Goal: Contribute content: Contribute content

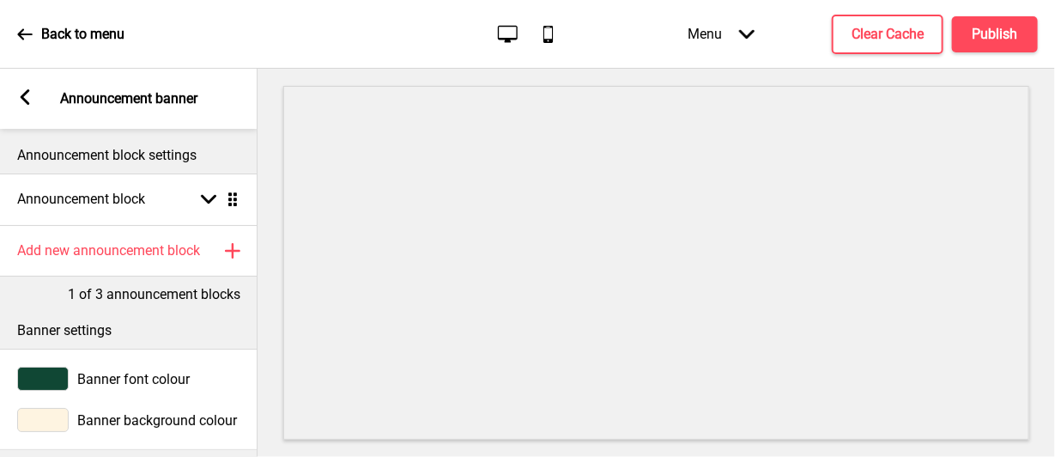
click at [21, 112] on div "Arrow left Announcement banner" at bounding box center [129, 99] width 258 height 60
click at [21, 105] on div "Arrow left" at bounding box center [24, 98] width 15 height 19
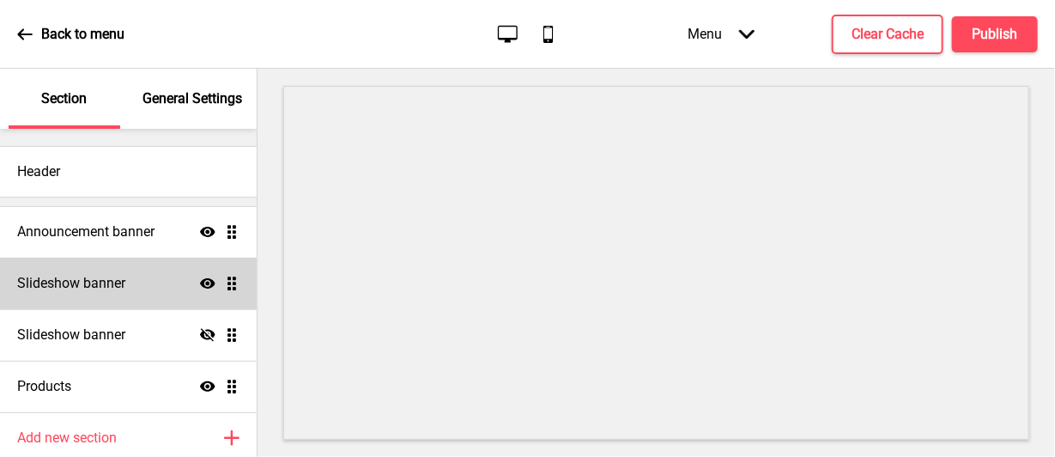
scroll to position [66, 0]
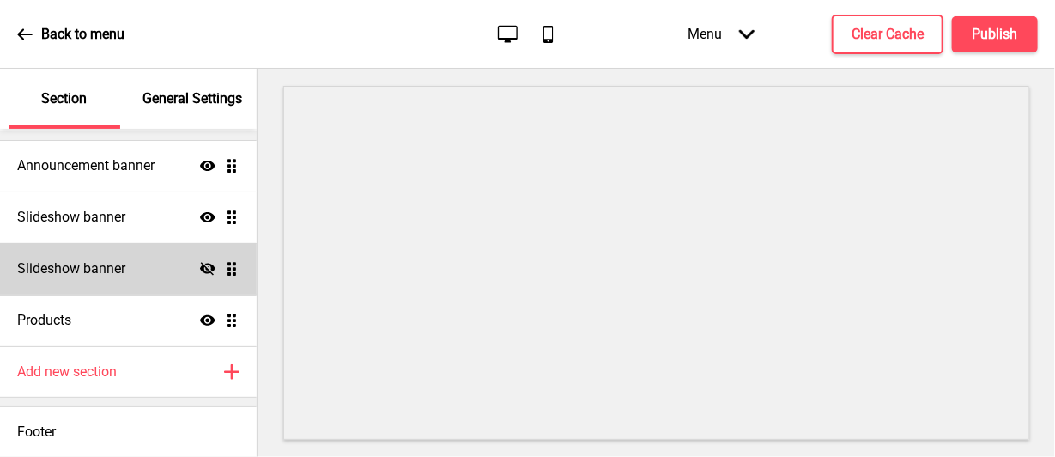
click at [125, 270] on h4 "Slideshow banner" at bounding box center [71, 268] width 108 height 19
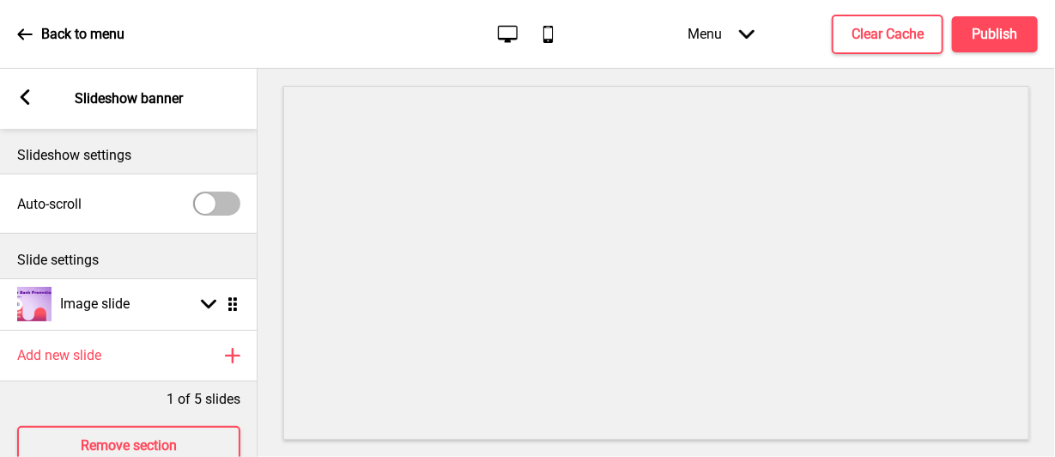
click at [28, 108] on div "Arrow left Slideshow banner" at bounding box center [129, 99] width 258 height 60
click at [27, 95] on rect at bounding box center [24, 96] width 15 height 15
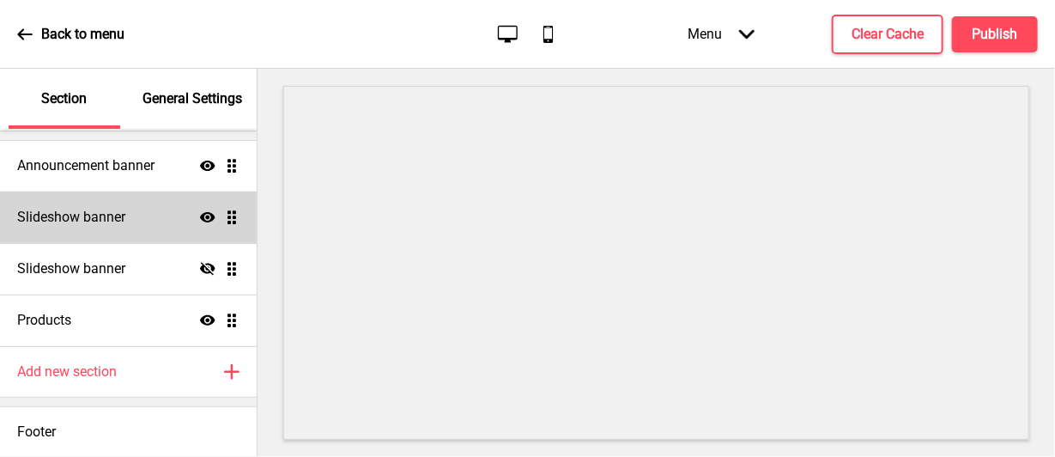
click at [90, 216] on h4 "Slideshow banner" at bounding box center [71, 217] width 108 height 19
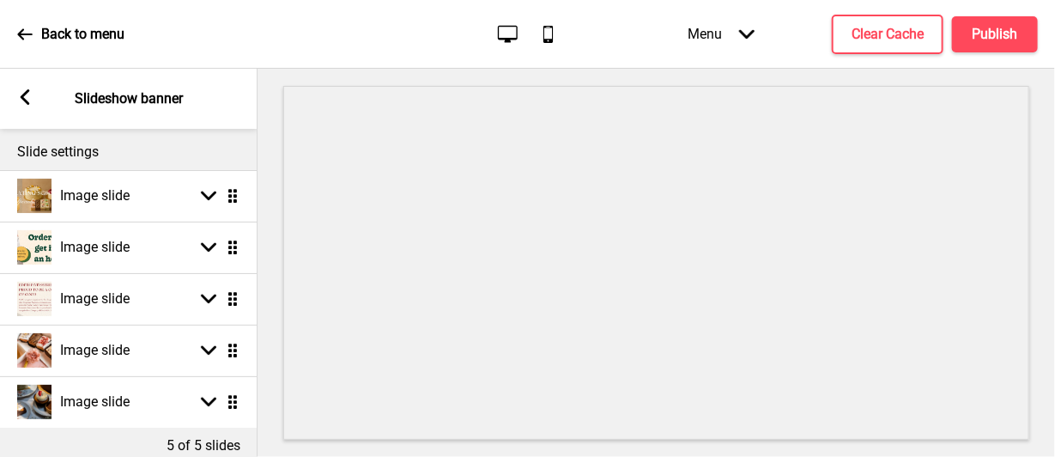
scroll to position [172, 0]
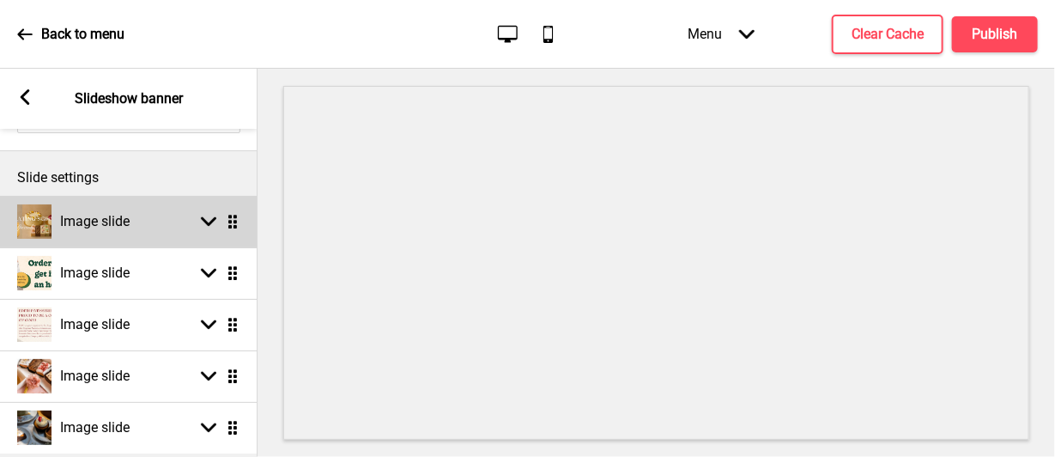
click at [113, 222] on h4 "Image slide" at bounding box center [95, 221] width 70 height 19
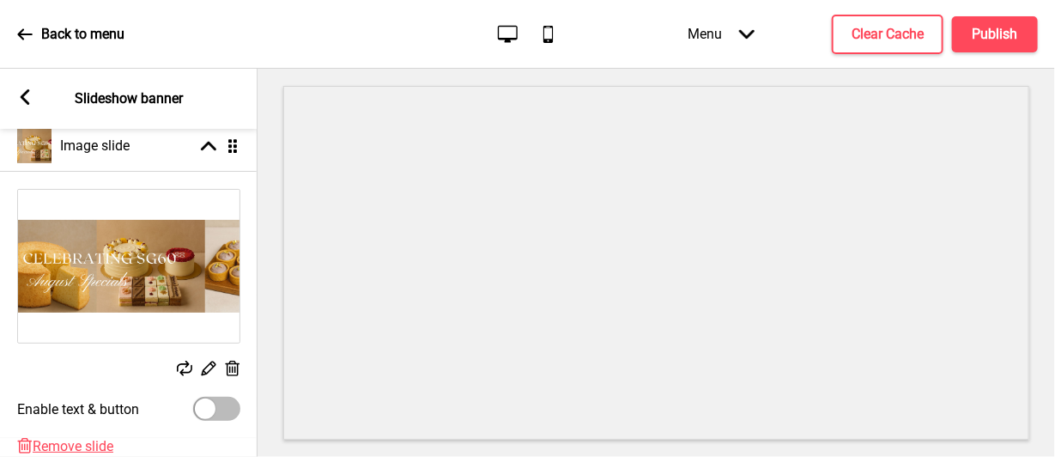
scroll to position [343, 0]
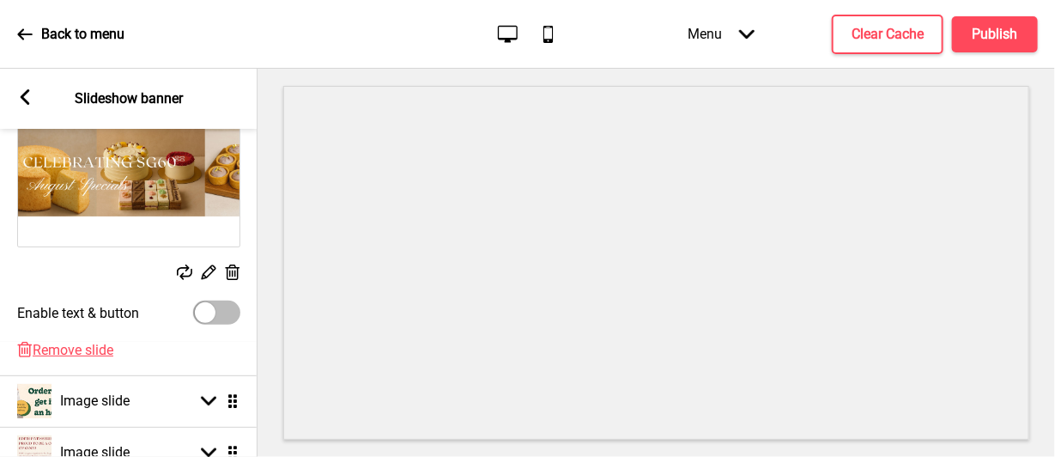
click at [194, 268] on div "Replace Edit Delete" at bounding box center [128, 273] width 223 height 19
click at [188, 271] on rect at bounding box center [184, 271] width 15 height 15
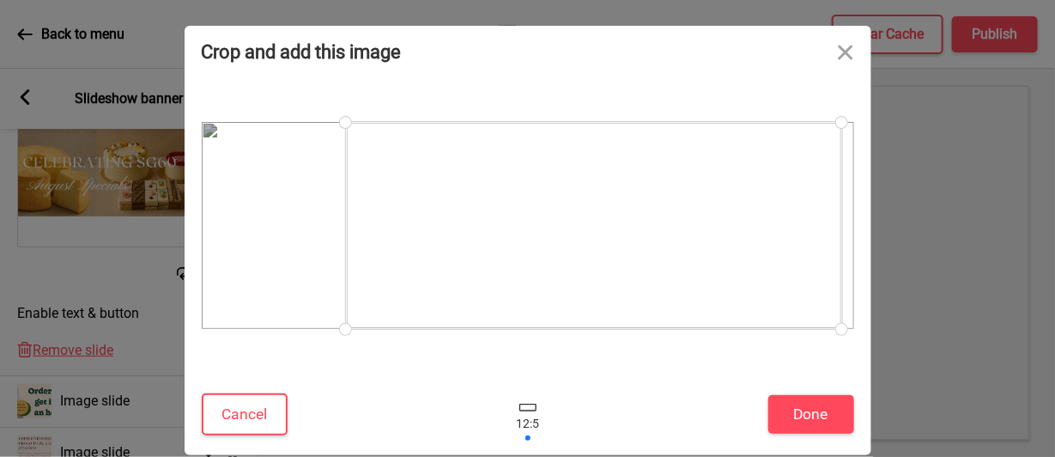
drag, startPoint x: 501, startPoint y: 228, endPoint x: 586, endPoint y: 214, distance: 87.1
click at [586, 214] on div at bounding box center [594, 225] width 496 height 207
click at [447, 241] on div at bounding box center [597, 225] width 496 height 207
drag, startPoint x: 246, startPoint y: 409, endPoint x: 352, endPoint y: 309, distance: 145.8
click at [374, 283] on div "Crop and add this image Cancel Done" at bounding box center [528, 240] width 687 height 429
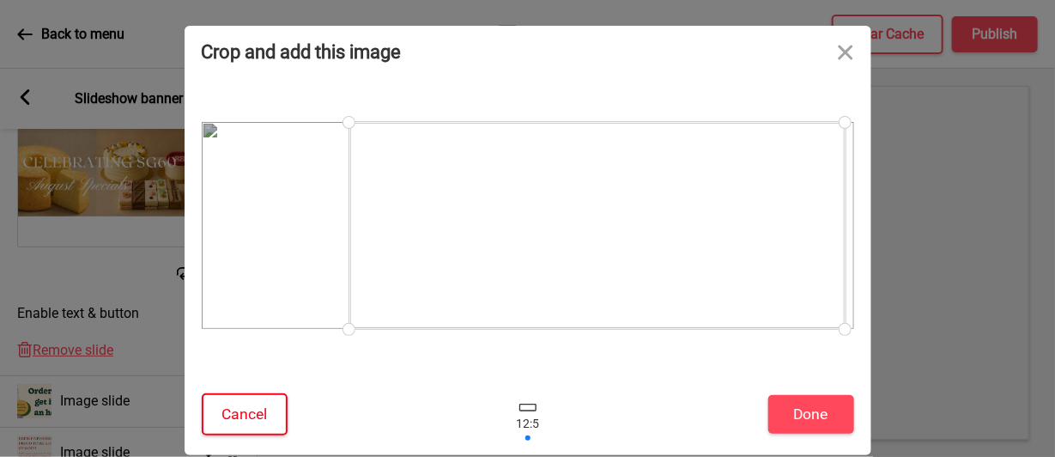
drag, startPoint x: 352, startPoint y: 326, endPoint x: 250, endPoint y: 271, distance: 116.0
click at [250, 272] on div at bounding box center [528, 225] width 653 height 207
click at [798, 398] on button "Done" at bounding box center [812, 414] width 86 height 39
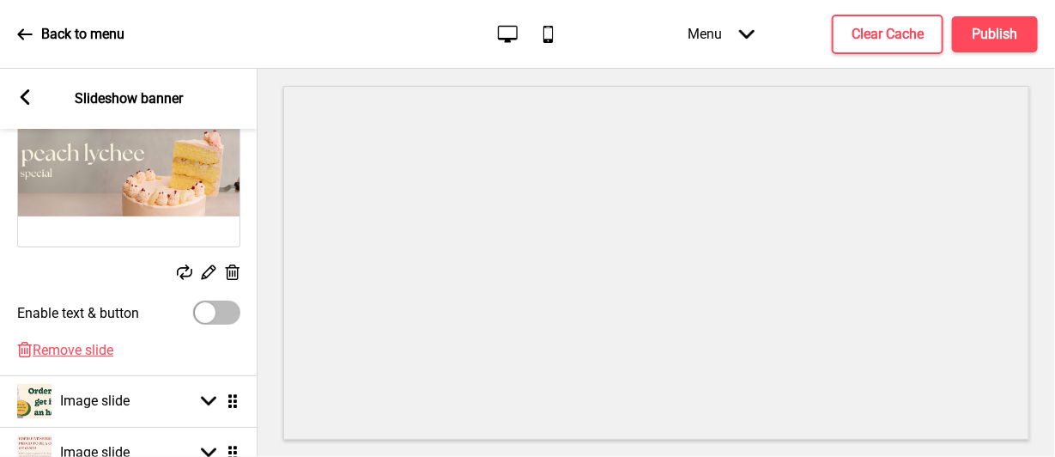
click at [187, 270] on rect at bounding box center [184, 271] width 15 height 15
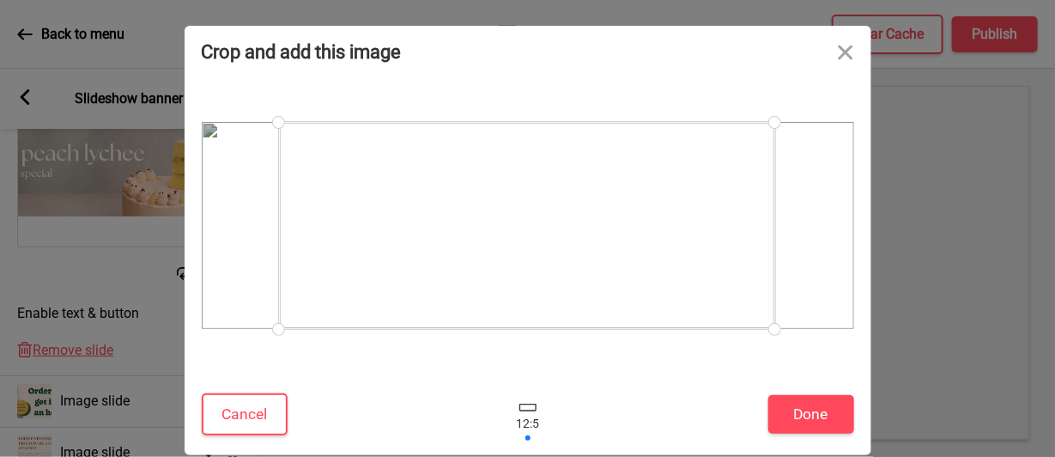
click at [611, 89] on div at bounding box center [528, 225] width 653 height 279
drag, startPoint x: 611, startPoint y: 152, endPoint x: 741, endPoint y: 143, distance: 129.9
click at [741, 143] on div at bounding box center [605, 225] width 496 height 207
click at [246, 410] on button "Cancel" at bounding box center [245, 414] width 86 height 42
drag, startPoint x: 621, startPoint y: 203, endPoint x: 805, endPoint y: 198, distance: 184.7
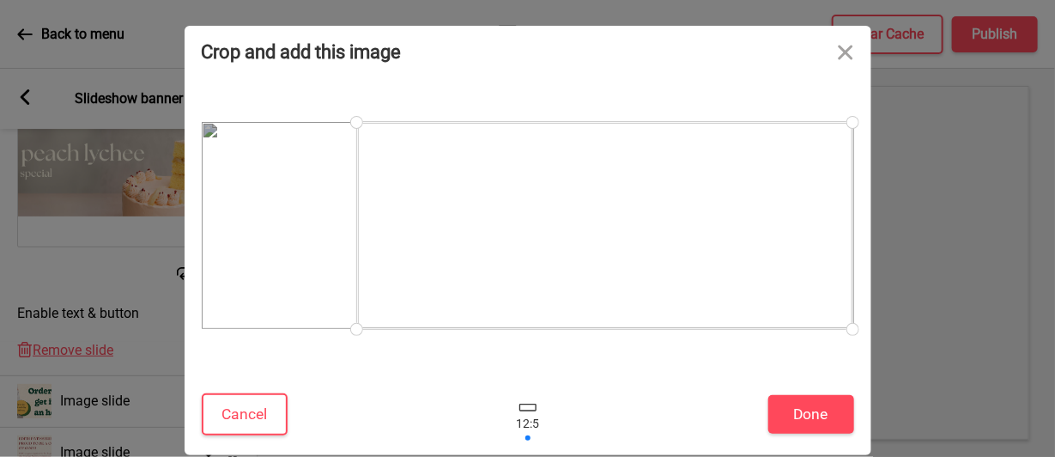
click at [805, 198] on div at bounding box center [605, 225] width 496 height 207
drag, startPoint x: 358, startPoint y: 329, endPoint x: 381, endPoint y: 310, distance: 29.9
click at [381, 310] on div at bounding box center [381, 319] width 30 height 30
drag, startPoint x: 379, startPoint y: 315, endPoint x: 374, endPoint y: 323, distance: 9.3
click at [374, 323] on div at bounding box center [371, 323] width 30 height 30
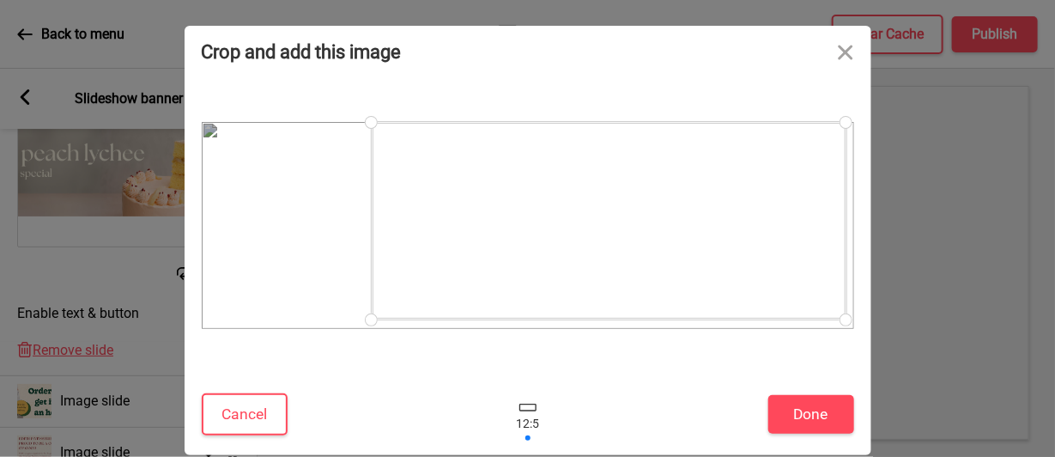
click at [846, 319] on div at bounding box center [846, 320] width 30 height 30
click at [815, 407] on button "Done" at bounding box center [812, 414] width 86 height 39
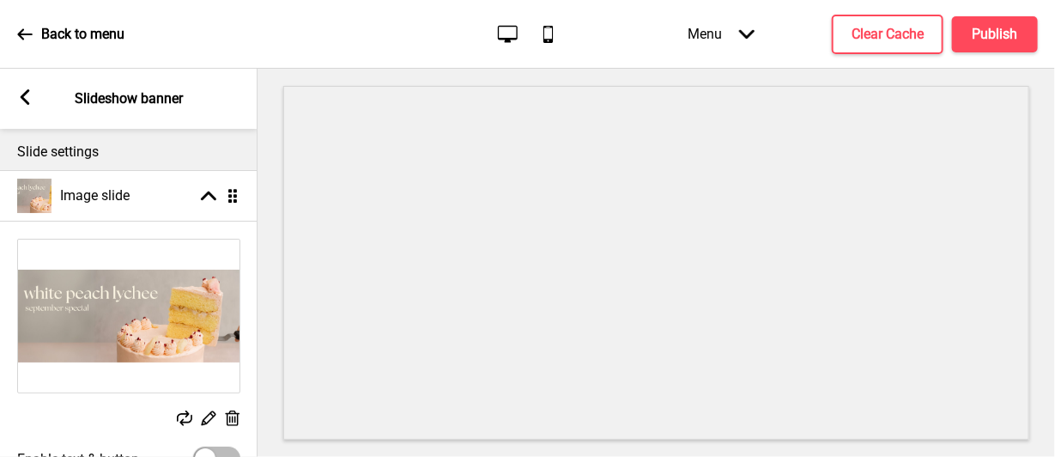
scroll to position [172, 0]
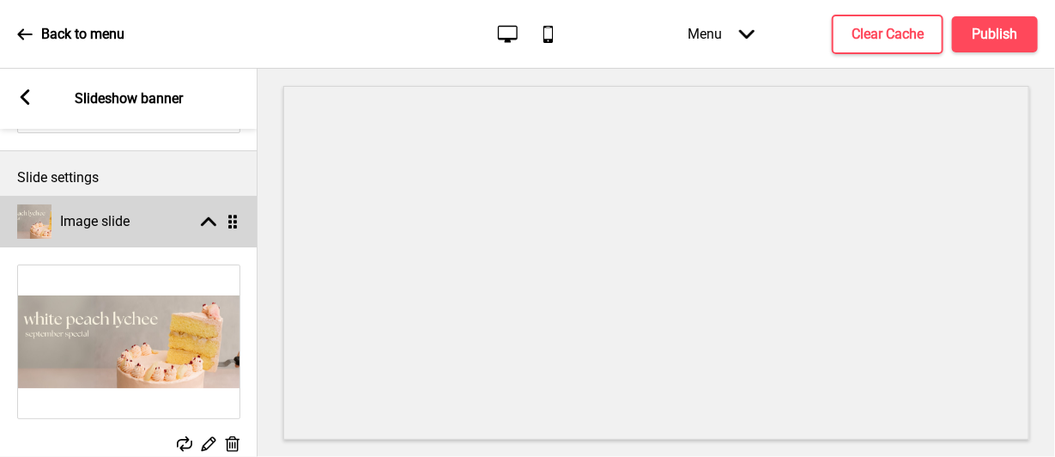
click at [215, 228] on rect at bounding box center [208, 221] width 15 height 15
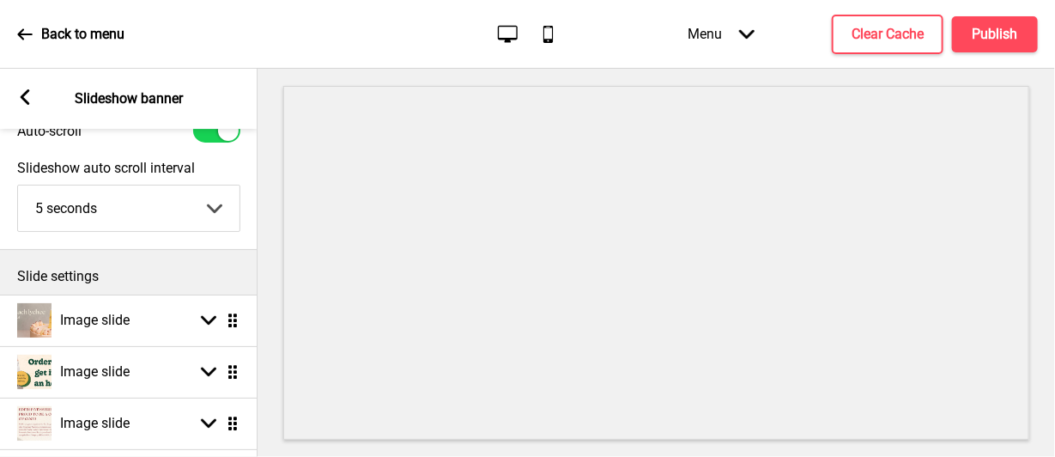
scroll to position [0, 0]
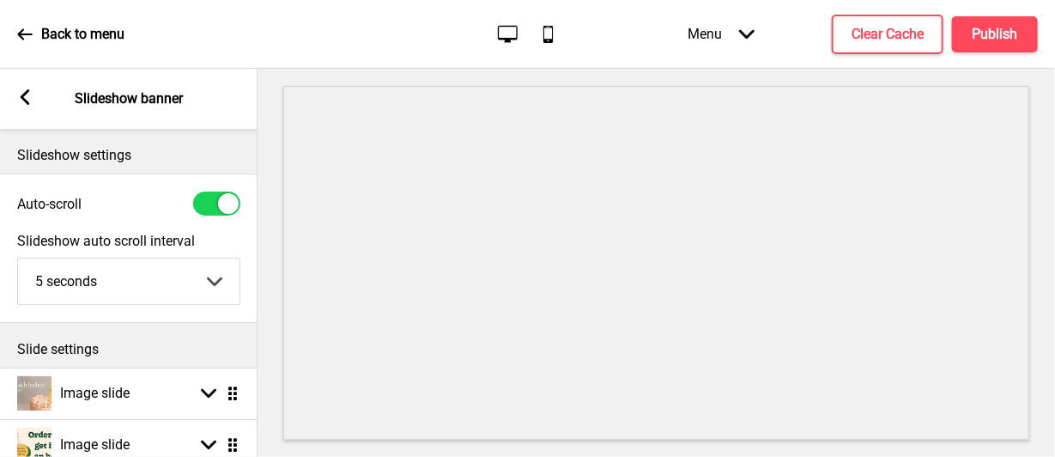
click at [33, 102] on div "Arrow left Slideshow banner" at bounding box center [129, 99] width 258 height 60
click at [26, 104] on rect at bounding box center [24, 96] width 15 height 15
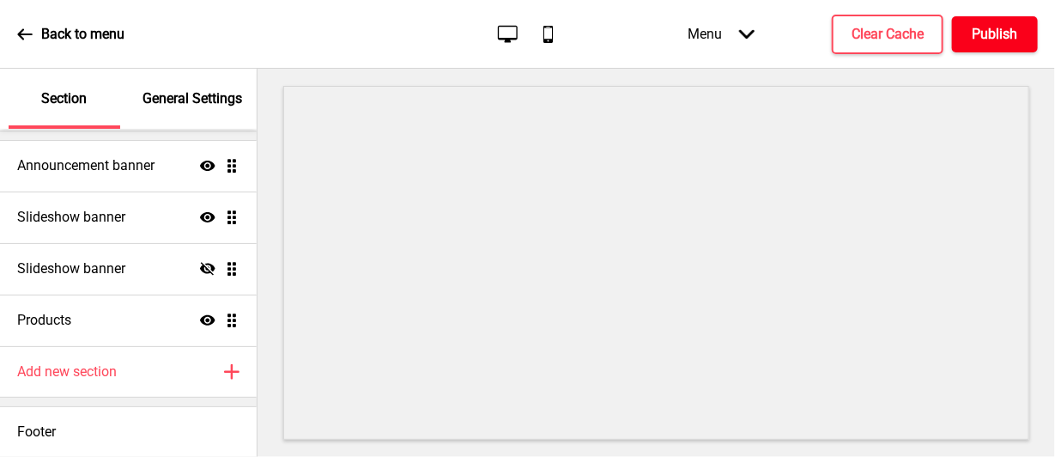
click at [1019, 28] on button "Publish" at bounding box center [995, 34] width 86 height 36
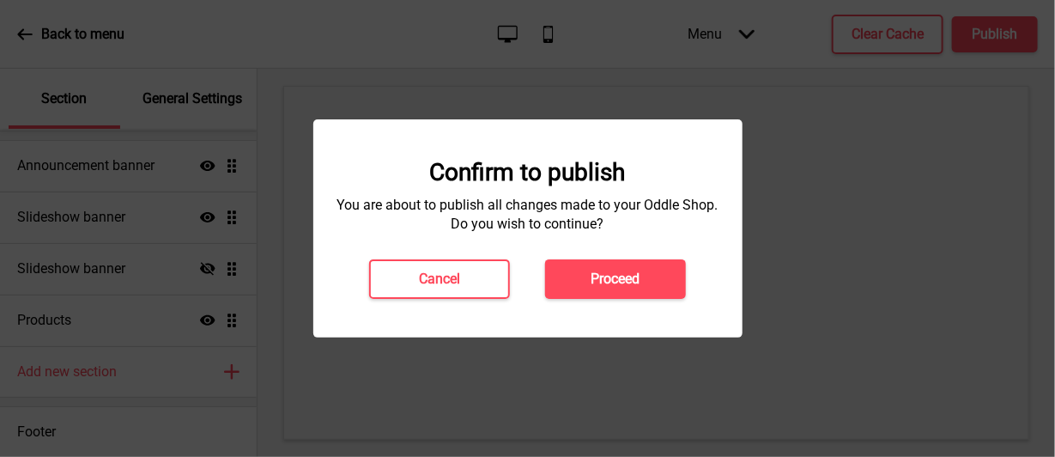
click at [635, 268] on button "Proceed" at bounding box center [615, 279] width 141 height 40
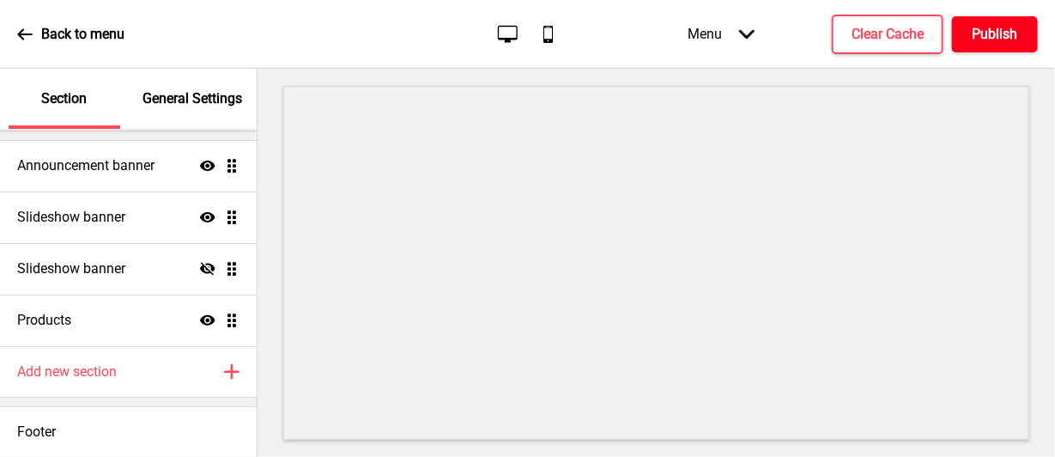
click at [1002, 25] on h4 "Publish" at bounding box center [996, 34] width 46 height 19
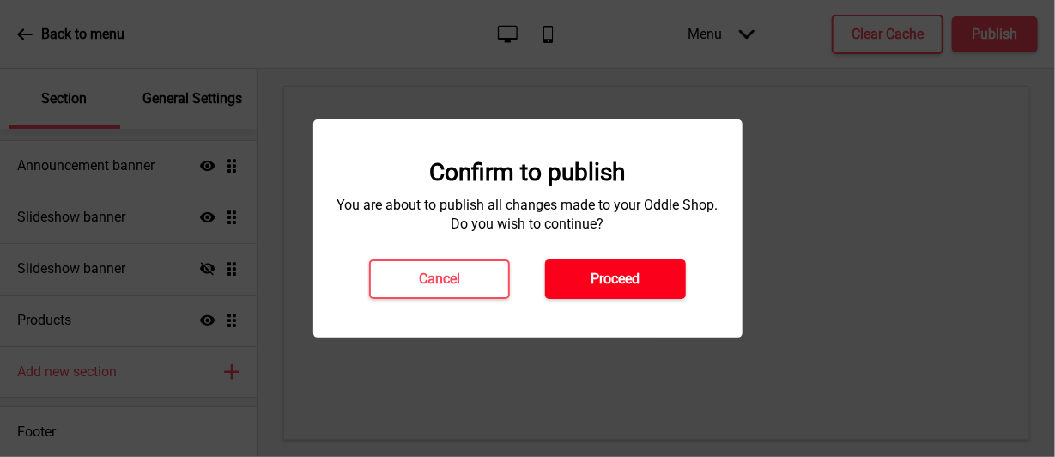
click at [640, 281] on h4 "Proceed" at bounding box center [616, 279] width 49 height 19
